Goal: Obtain resource: Download file/media

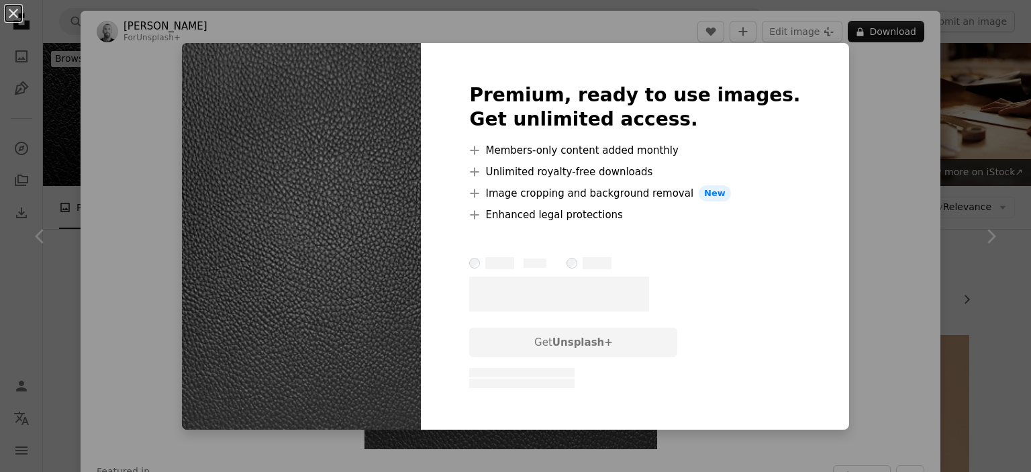
scroll to position [1700, 0]
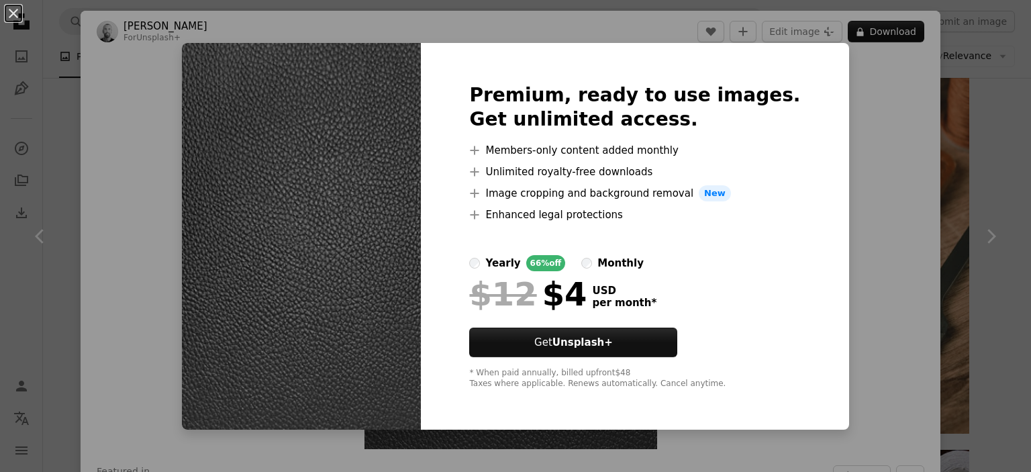
click at [862, 120] on div "An X shape Premium, ready to use images. Get unlimited access. A plus sign Memb…" at bounding box center [515, 236] width 1031 height 472
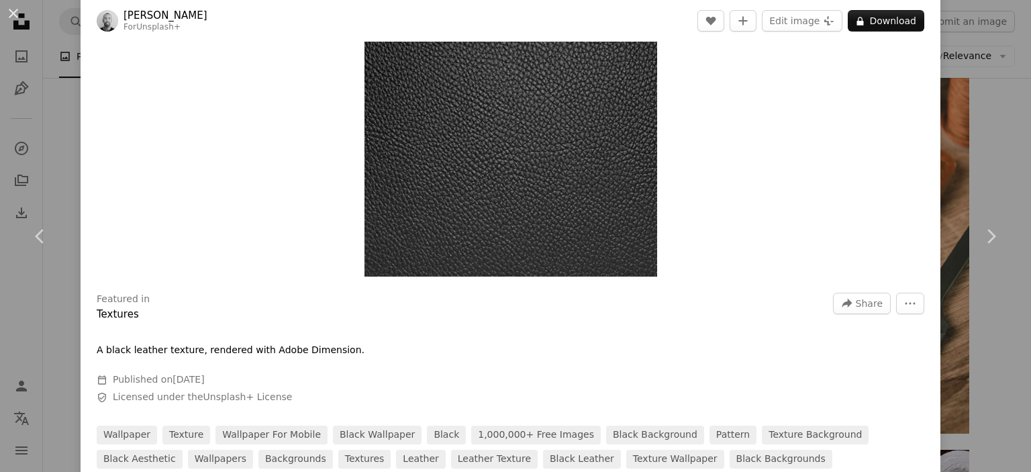
scroll to position [179, 0]
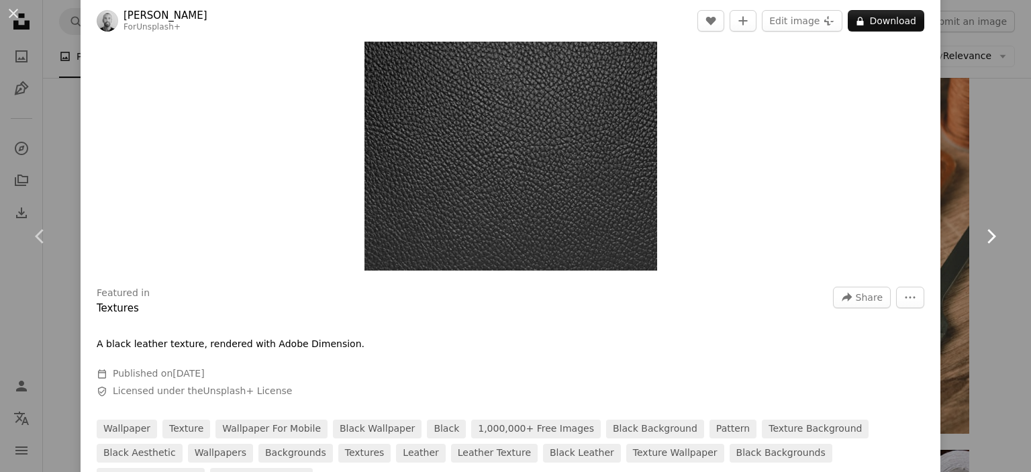
click at [960, 260] on link "Chevron right" at bounding box center [990, 236] width 81 height 129
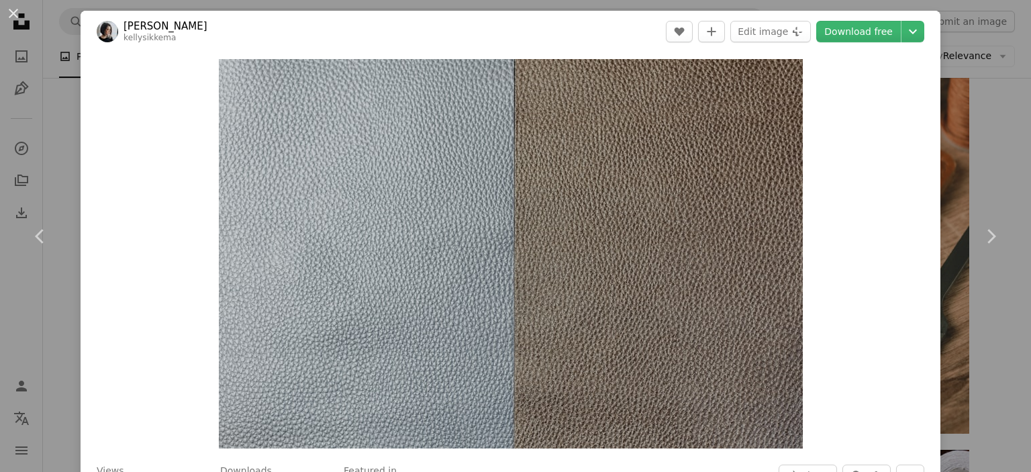
click at [978, 47] on div "An X shape Chevron left Chevron right [PERSON_NAME] kellysikkema A heart A plus…" at bounding box center [515, 236] width 1031 height 472
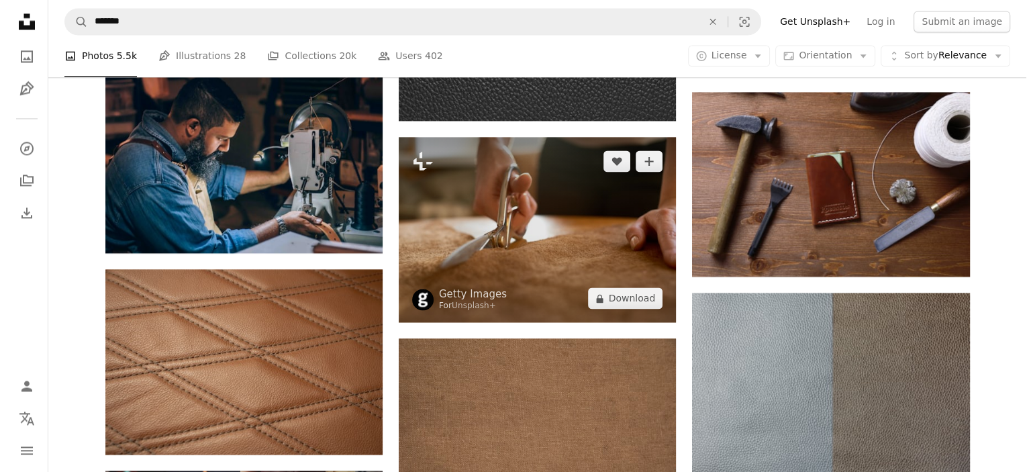
scroll to position [1968, 0]
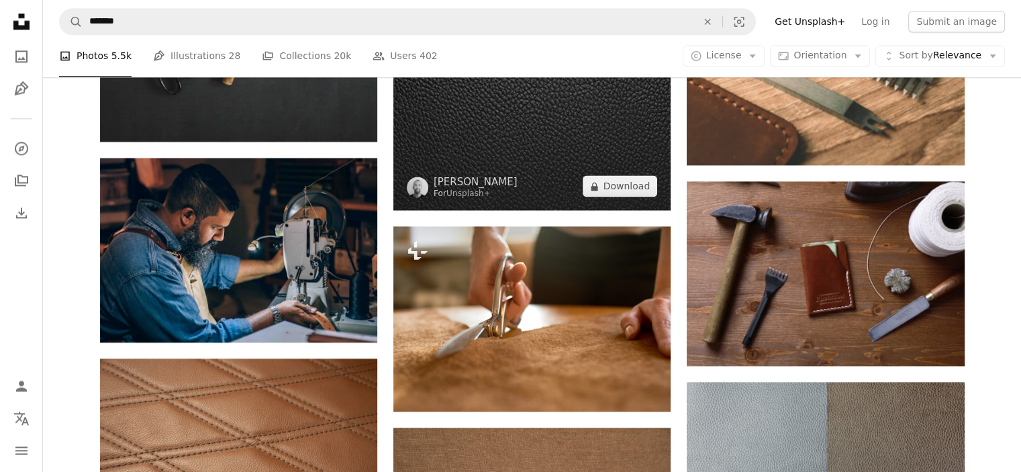
click at [536, 153] on img at bounding box center [531, 25] width 277 height 370
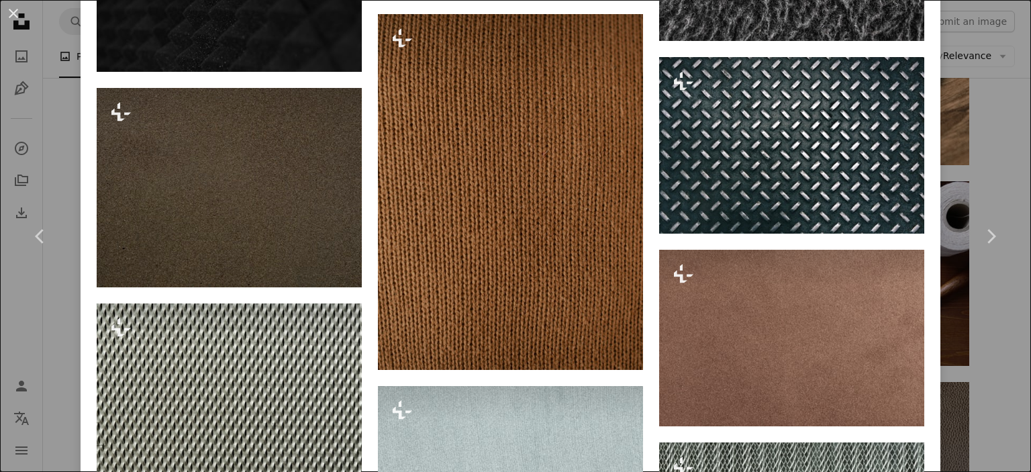
scroll to position [2505, 0]
